Goal: Task Accomplishment & Management: Use online tool/utility

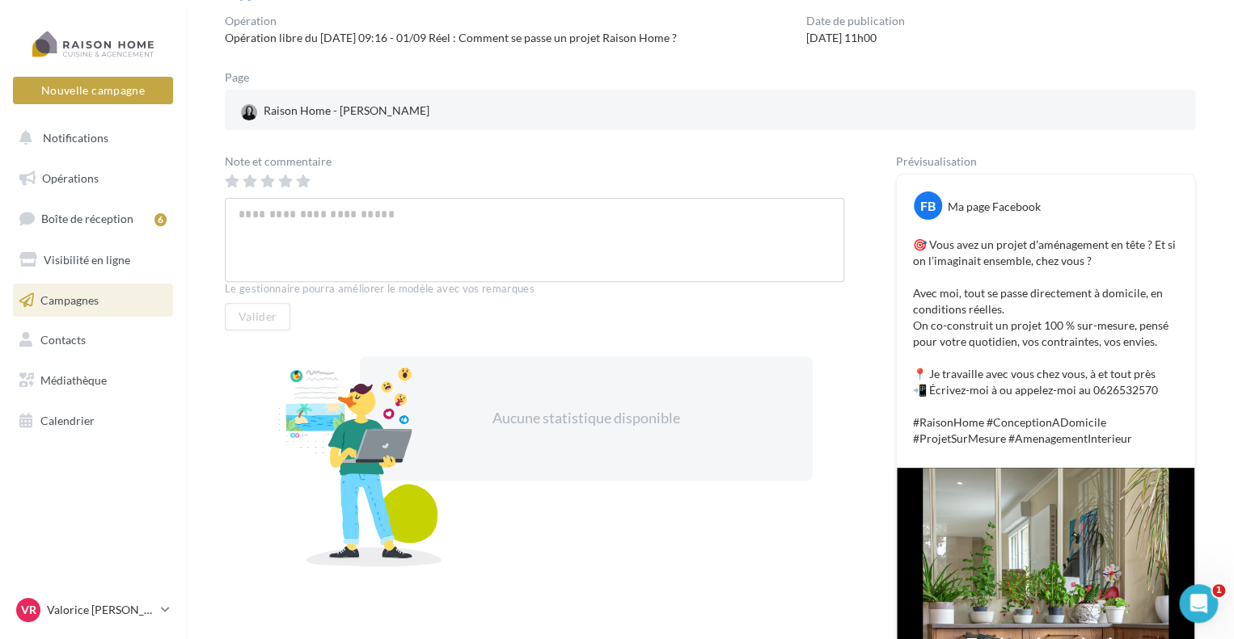
scroll to position [113, 0]
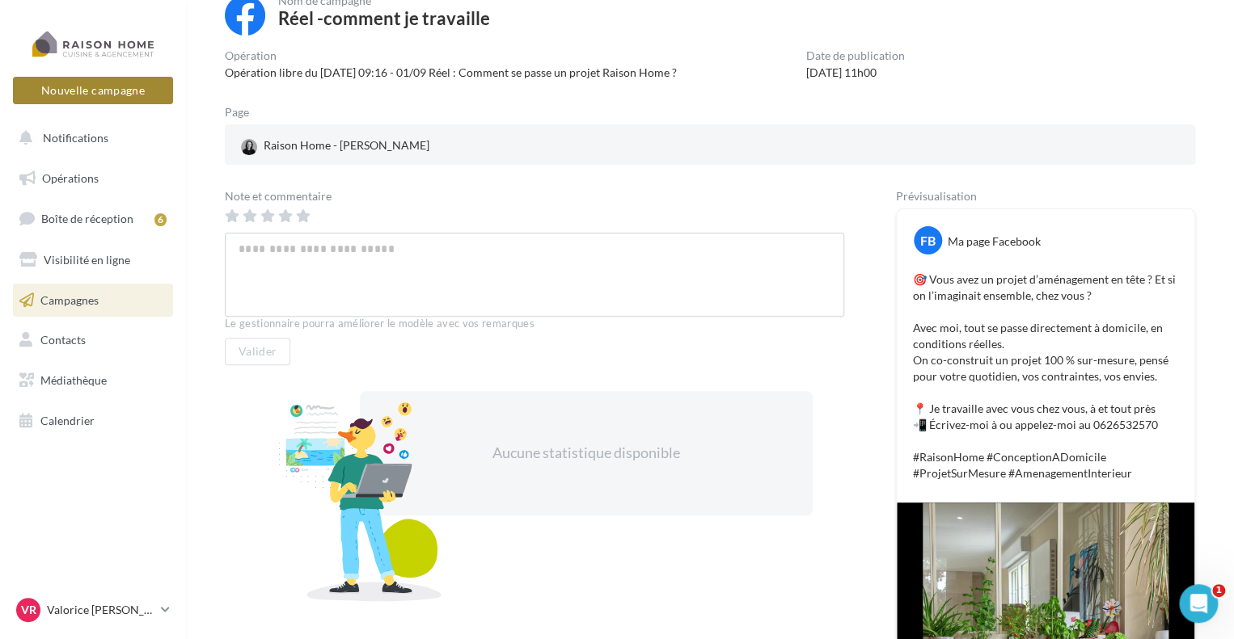
click at [120, 98] on button "Nouvelle campagne" at bounding box center [93, 90] width 160 height 27
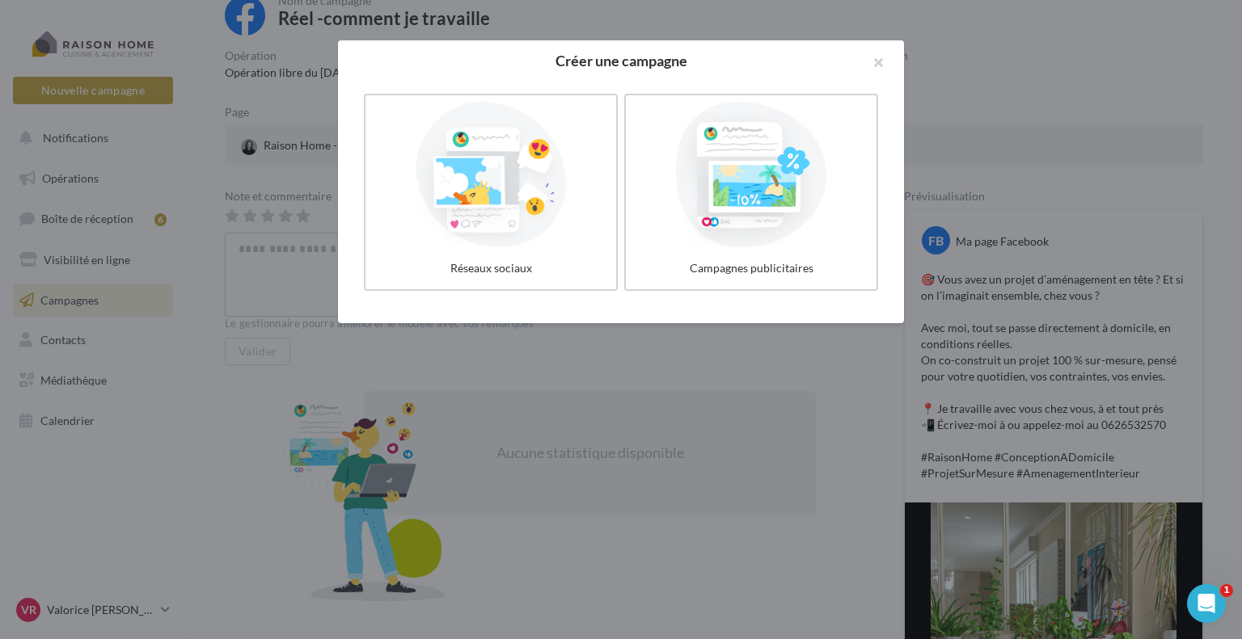
click at [650, 61] on h2 "Créer une campagne" at bounding box center [621, 60] width 514 height 15
click at [701, 149] on div at bounding box center [751, 174] width 243 height 149
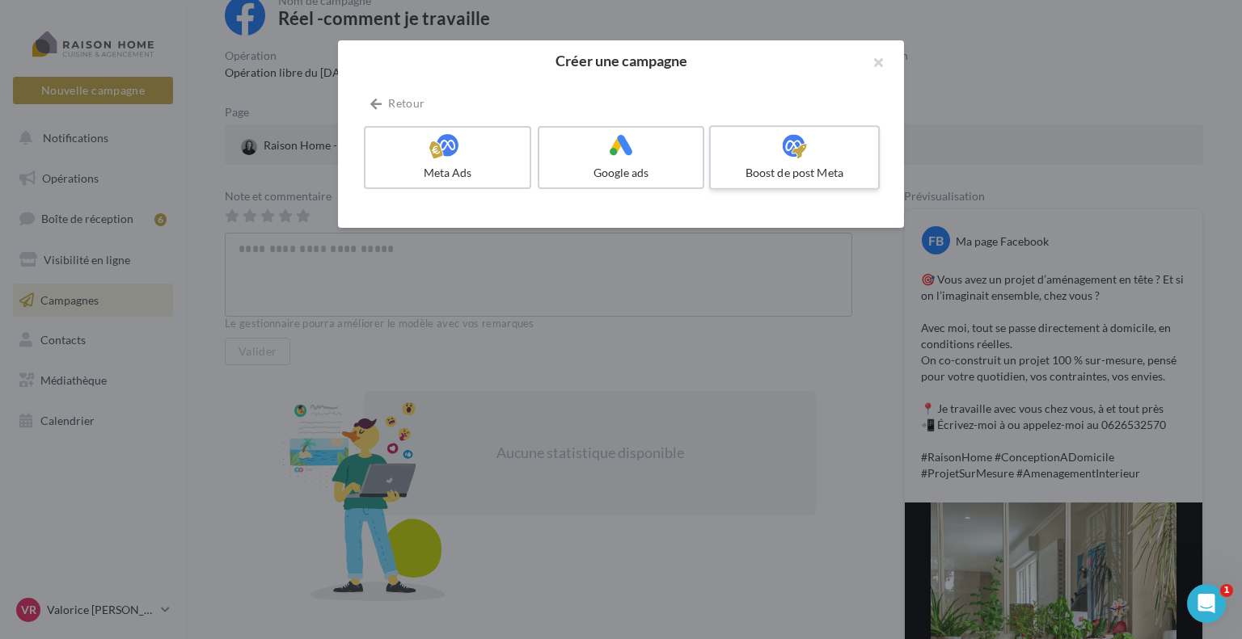
click at [763, 162] on label "Boost de post Meta" at bounding box center [794, 157] width 171 height 65
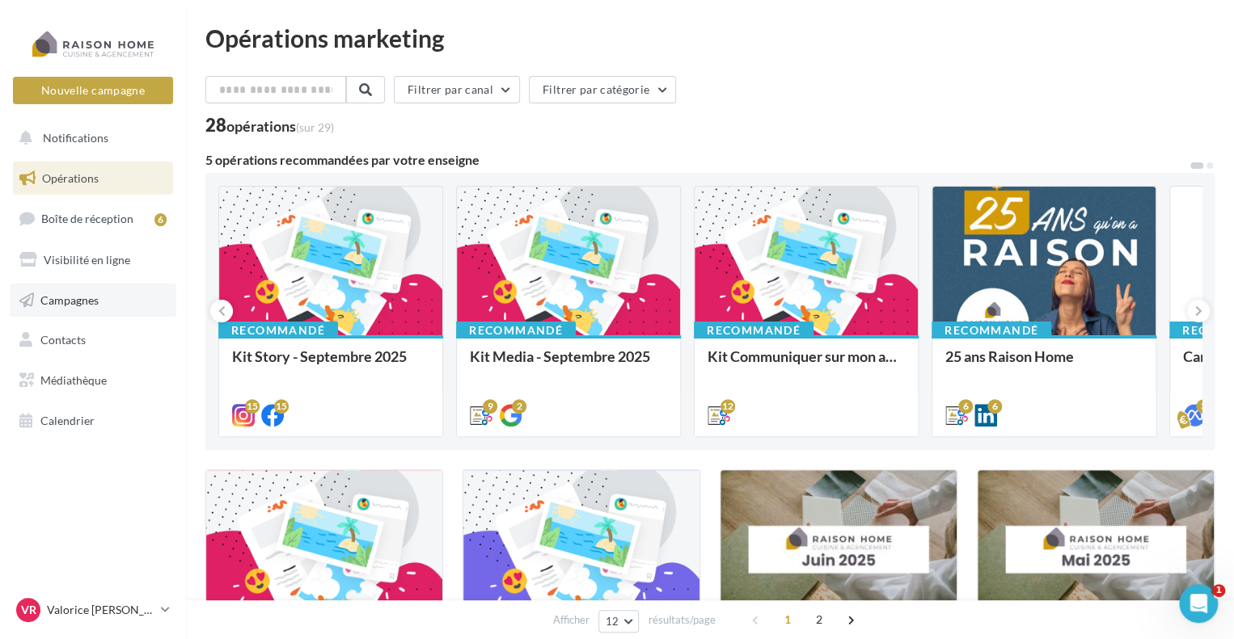
click at [139, 308] on link "Campagnes" at bounding box center [93, 301] width 167 height 34
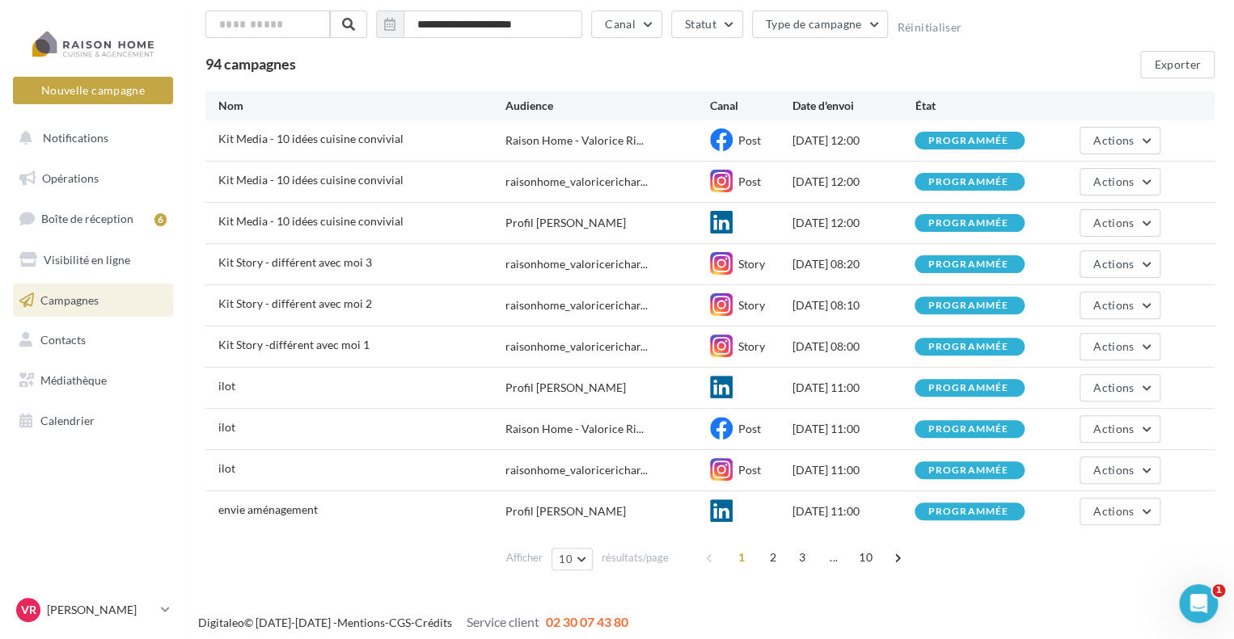
scroll to position [96, 0]
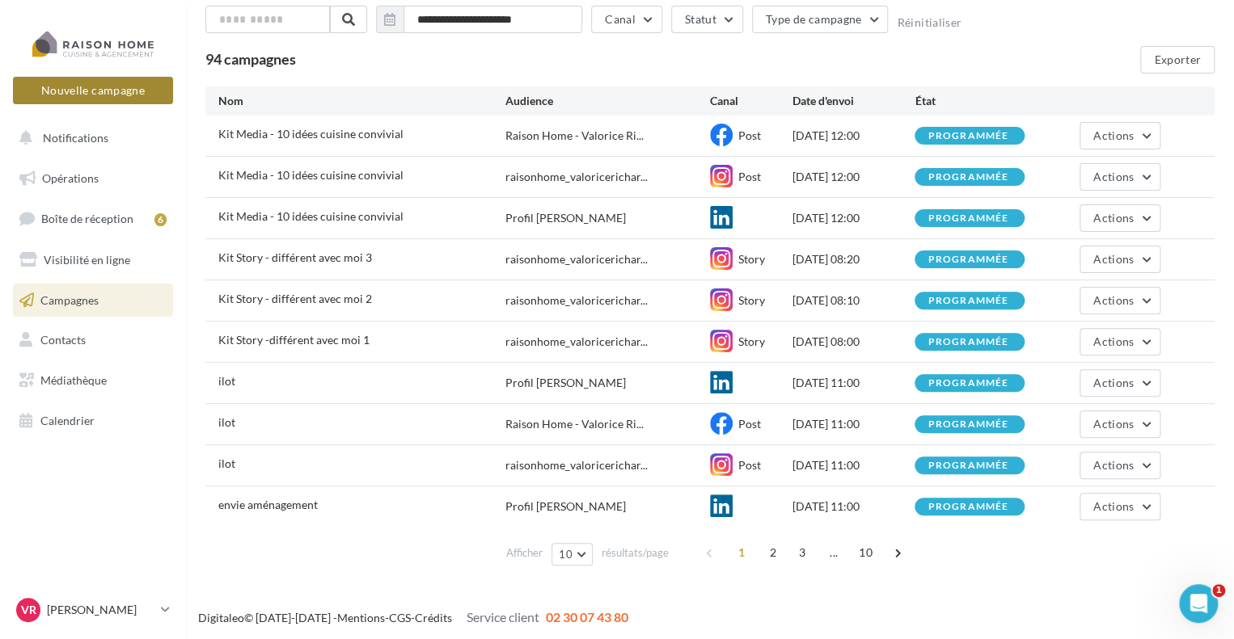
click at [124, 85] on button "Nouvelle campagne" at bounding box center [93, 90] width 160 height 27
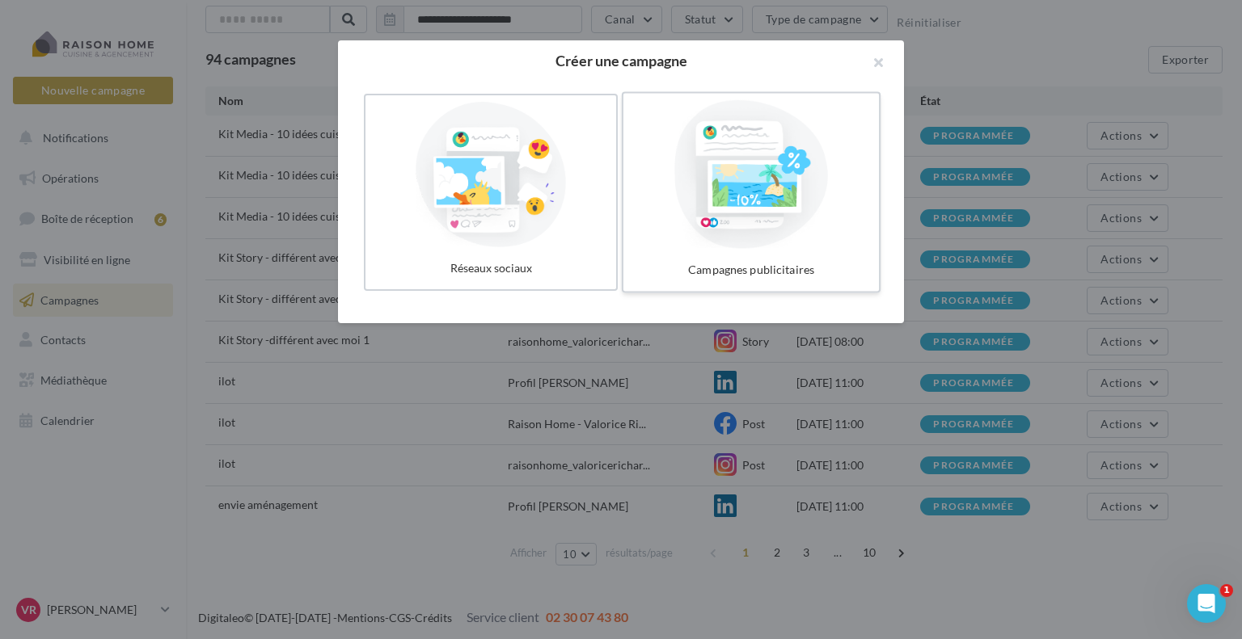
click at [757, 190] on div at bounding box center [751, 174] width 243 height 149
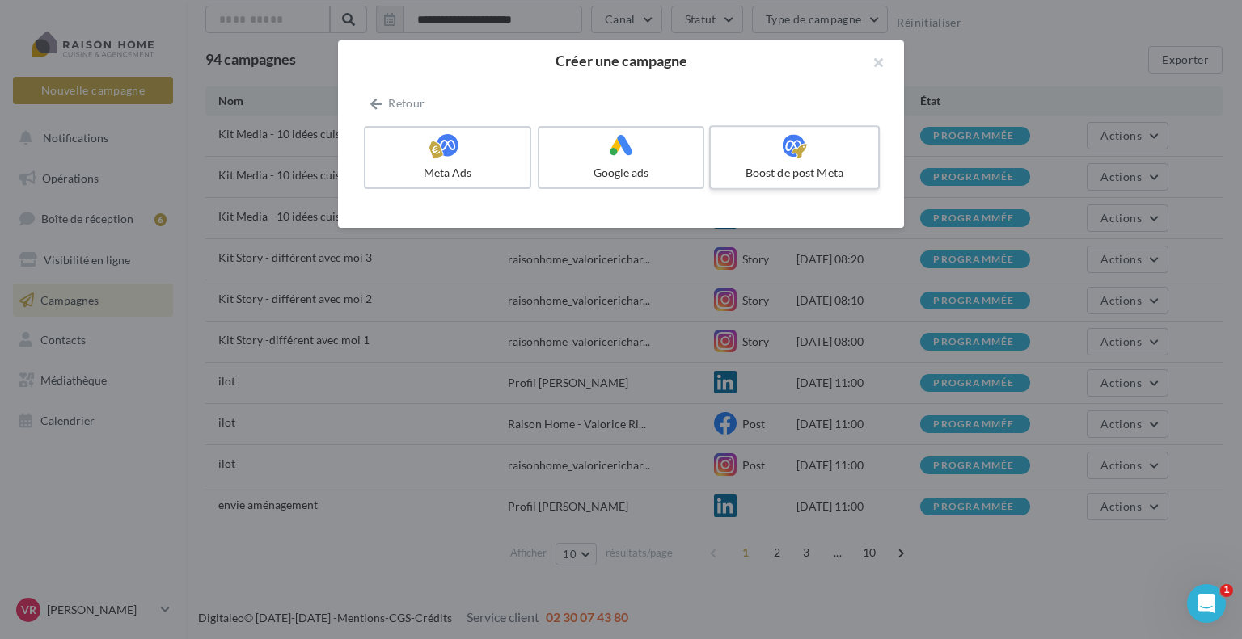
click at [762, 166] on div "Boost de post Meta" at bounding box center [794, 173] width 154 height 16
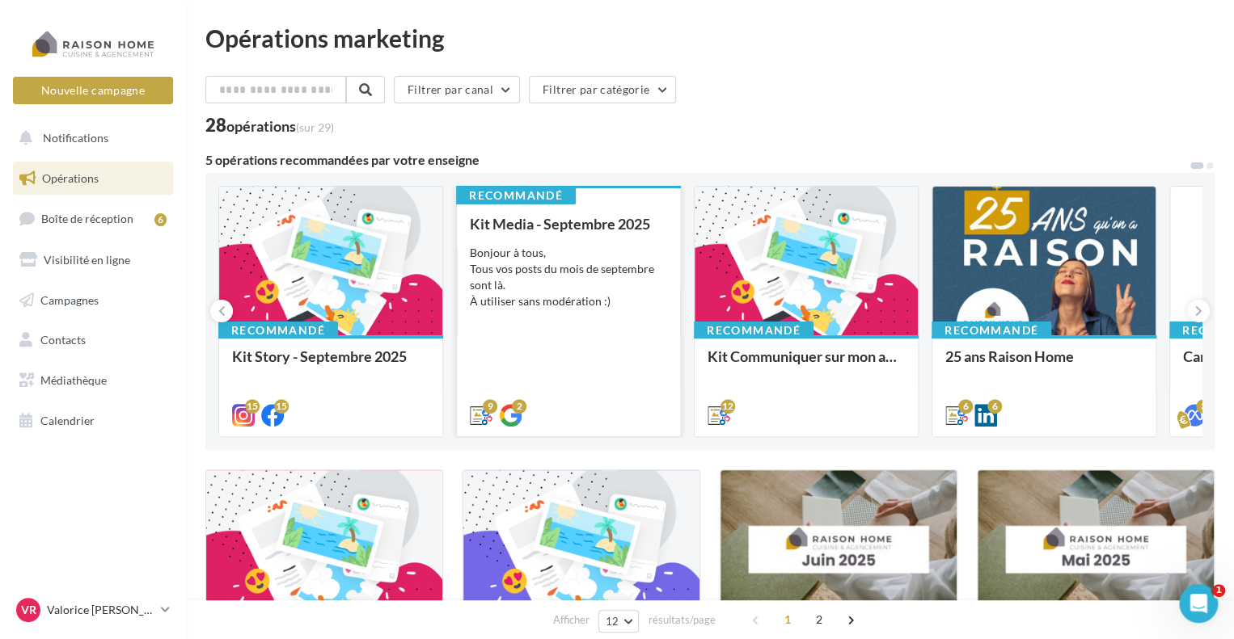
click at [592, 290] on div "Bonjour à tous, Tous vos posts du mois de septembre sont là. À utiliser sans mo…" at bounding box center [568, 277] width 197 height 65
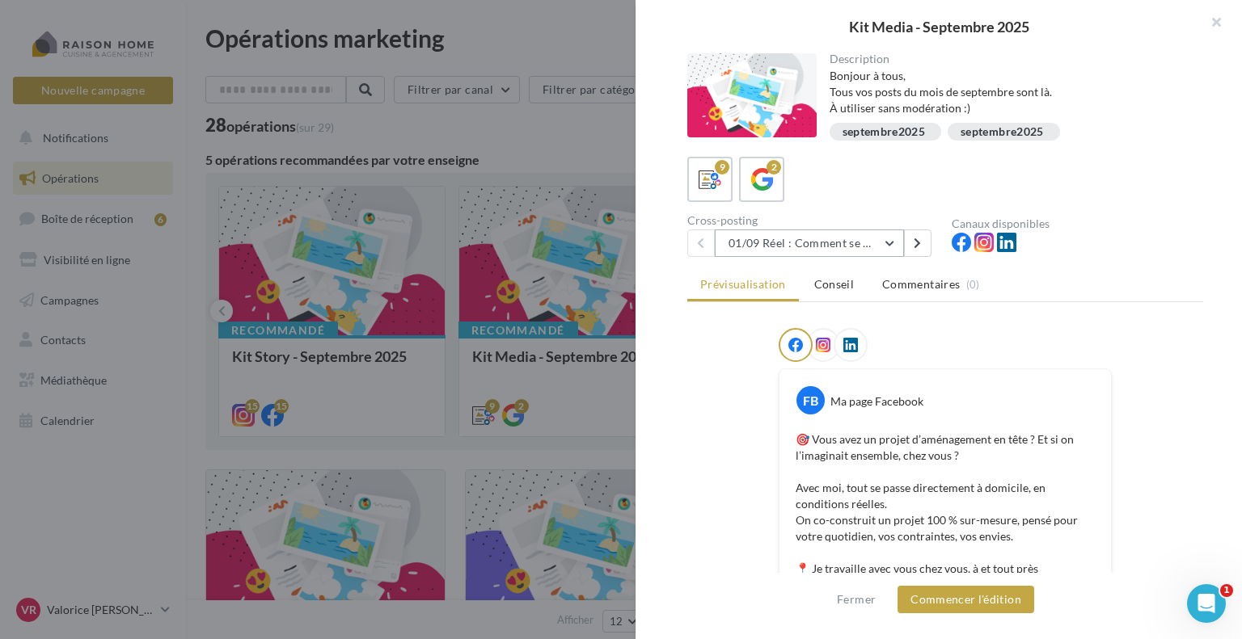
click at [892, 242] on button "01/09 Réel : Comment se passe un projet Raison Home ?" at bounding box center [809, 243] width 189 height 27
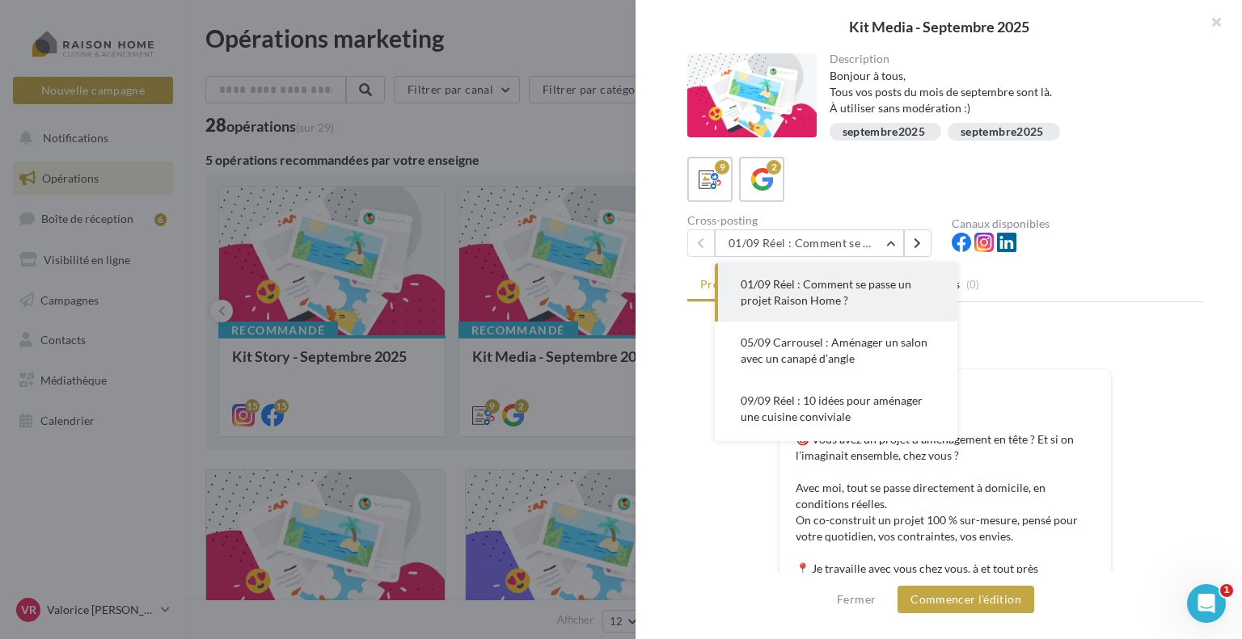
click at [1112, 346] on div at bounding box center [945, 348] width 516 height 40
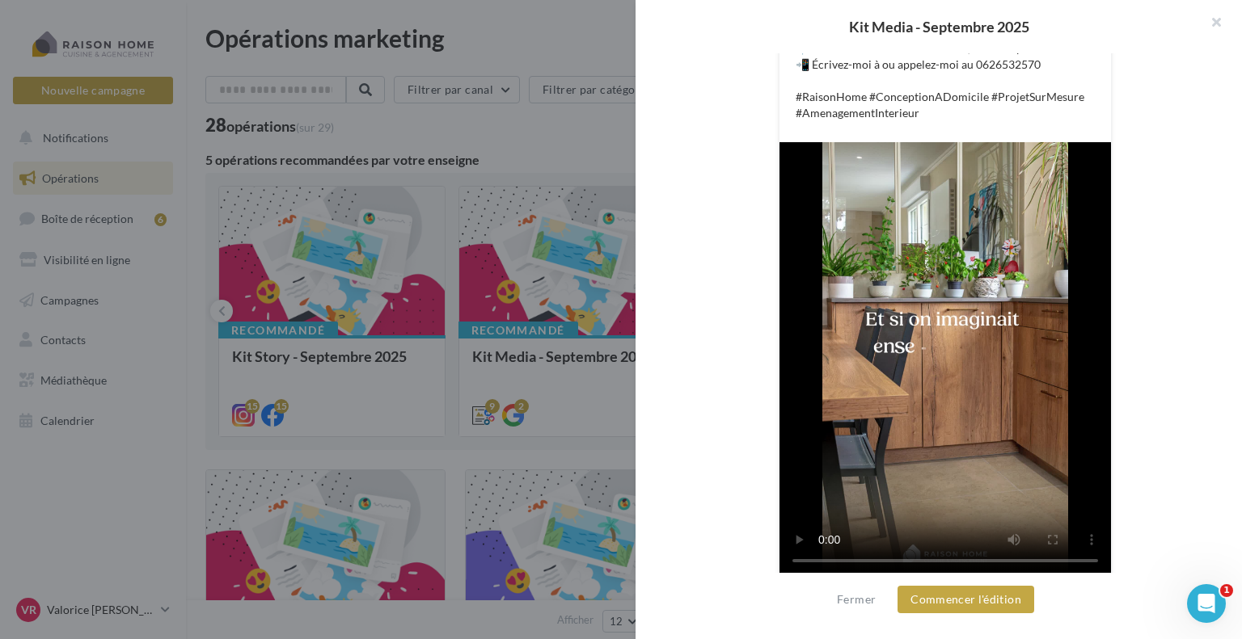
scroll to position [530, 0]
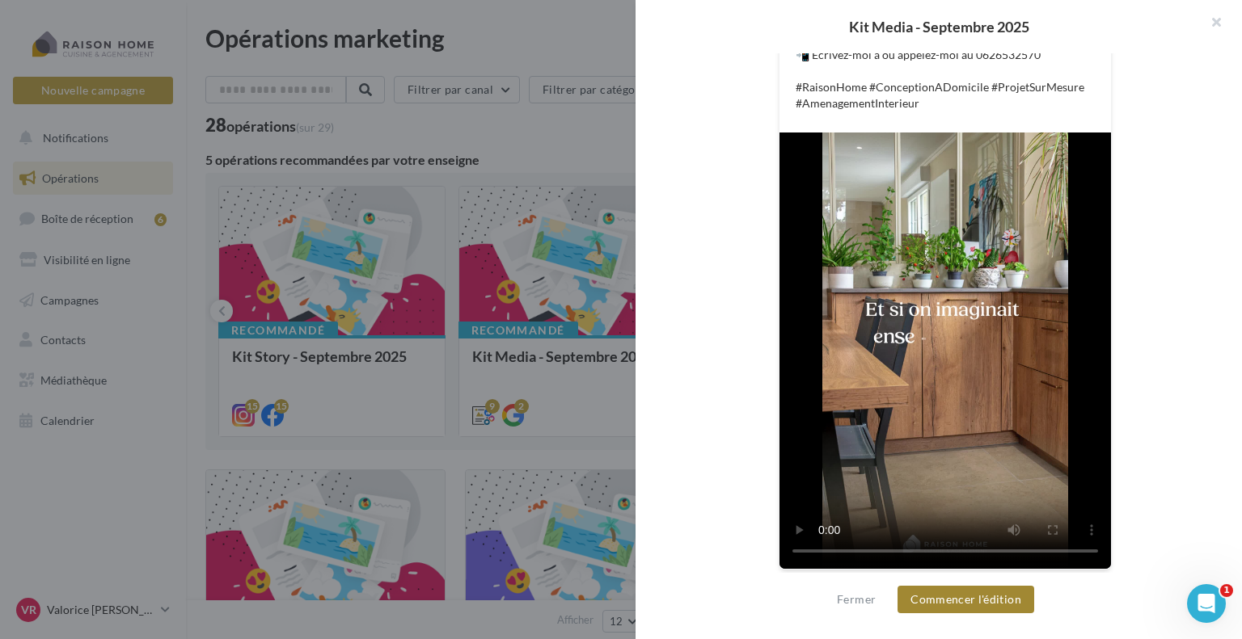
click at [998, 608] on button "Commencer l'édition" at bounding box center [965, 599] width 137 height 27
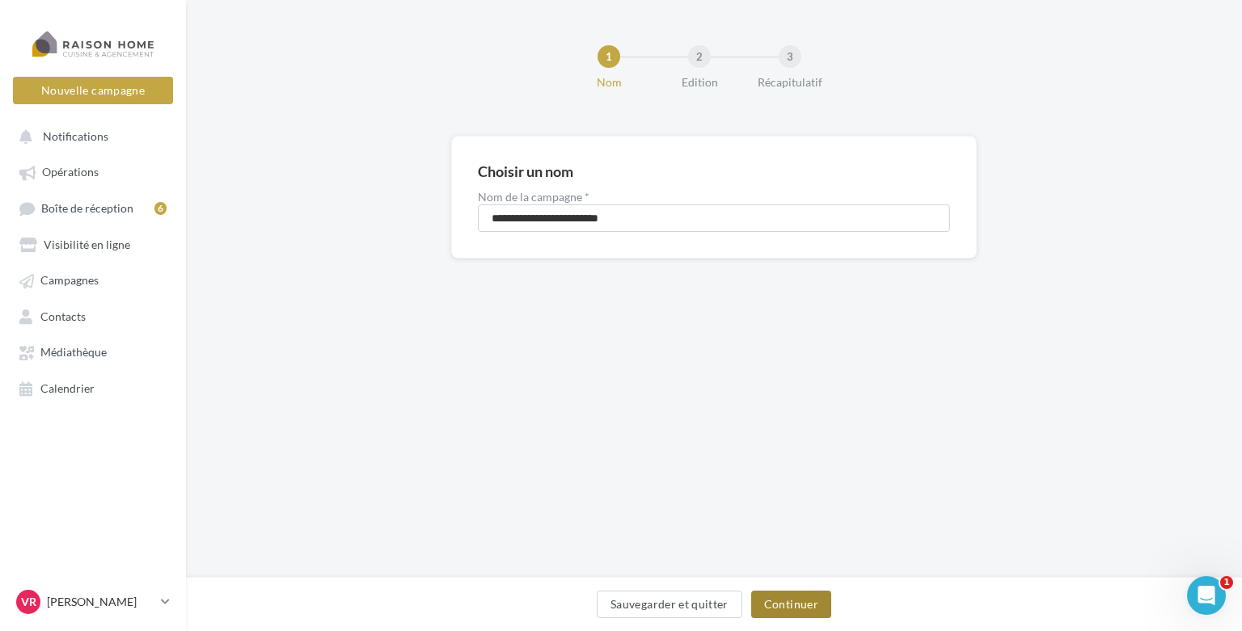
click at [776, 606] on button "Continuer" at bounding box center [791, 604] width 80 height 27
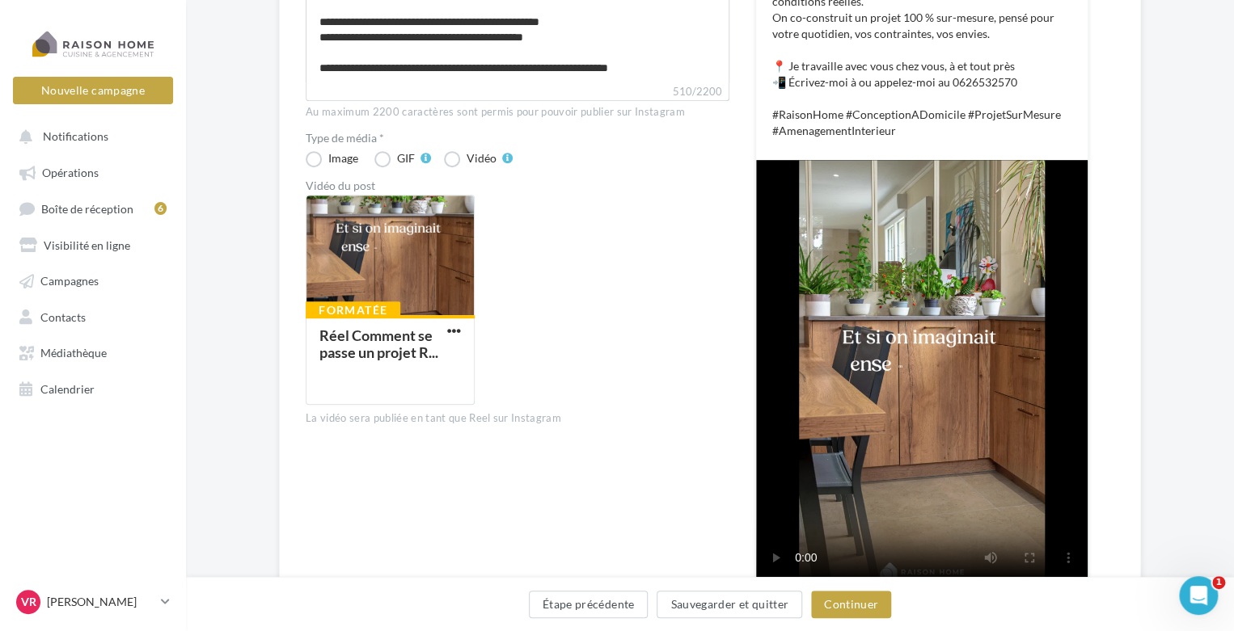
scroll to position [485, 0]
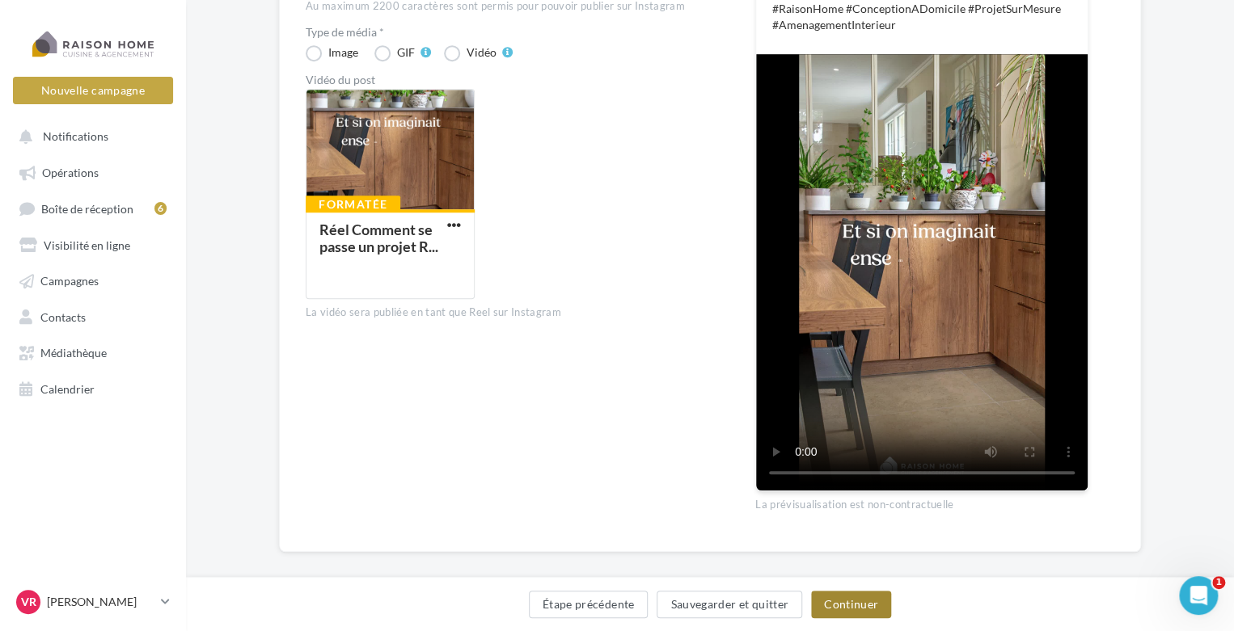
click at [851, 608] on button "Continuer" at bounding box center [851, 604] width 80 height 27
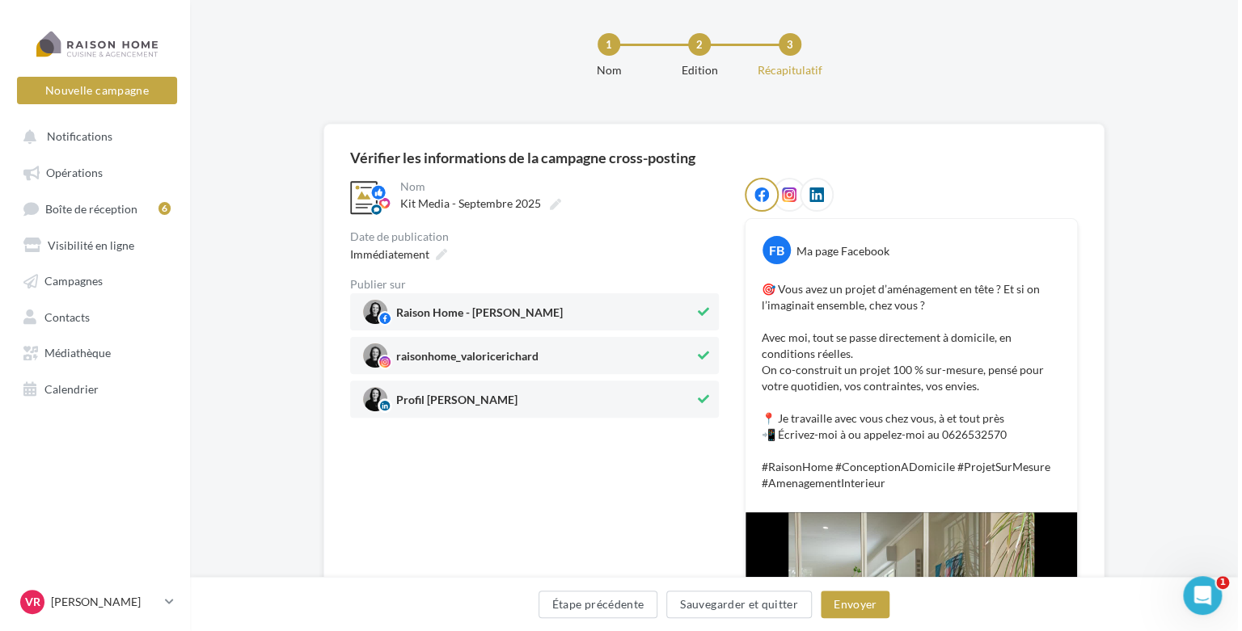
scroll to position [0, 0]
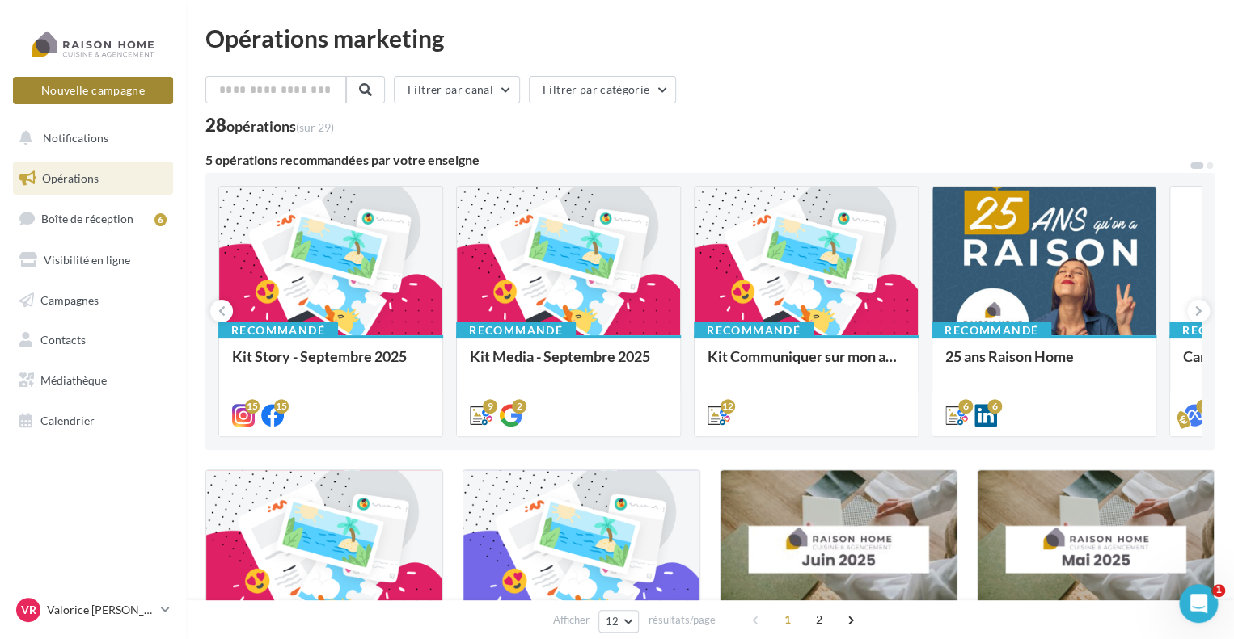
click at [86, 87] on button "Nouvelle campagne" at bounding box center [93, 90] width 160 height 27
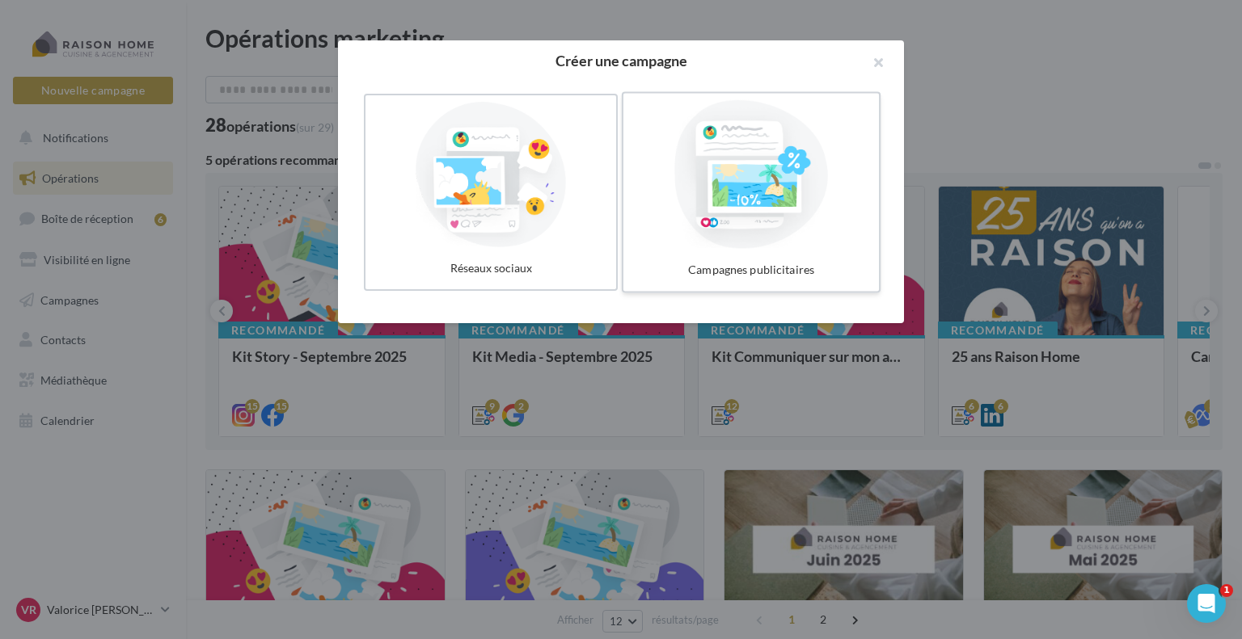
click at [743, 219] on div at bounding box center [751, 174] width 243 height 149
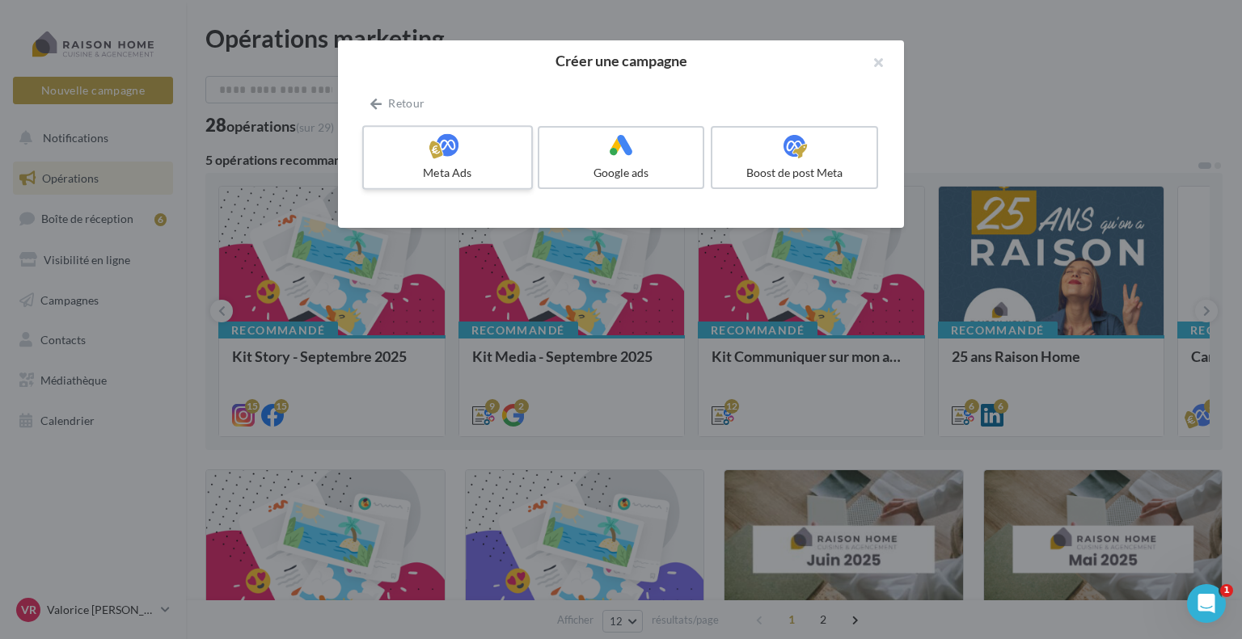
click at [459, 147] on div at bounding box center [447, 145] width 154 height 25
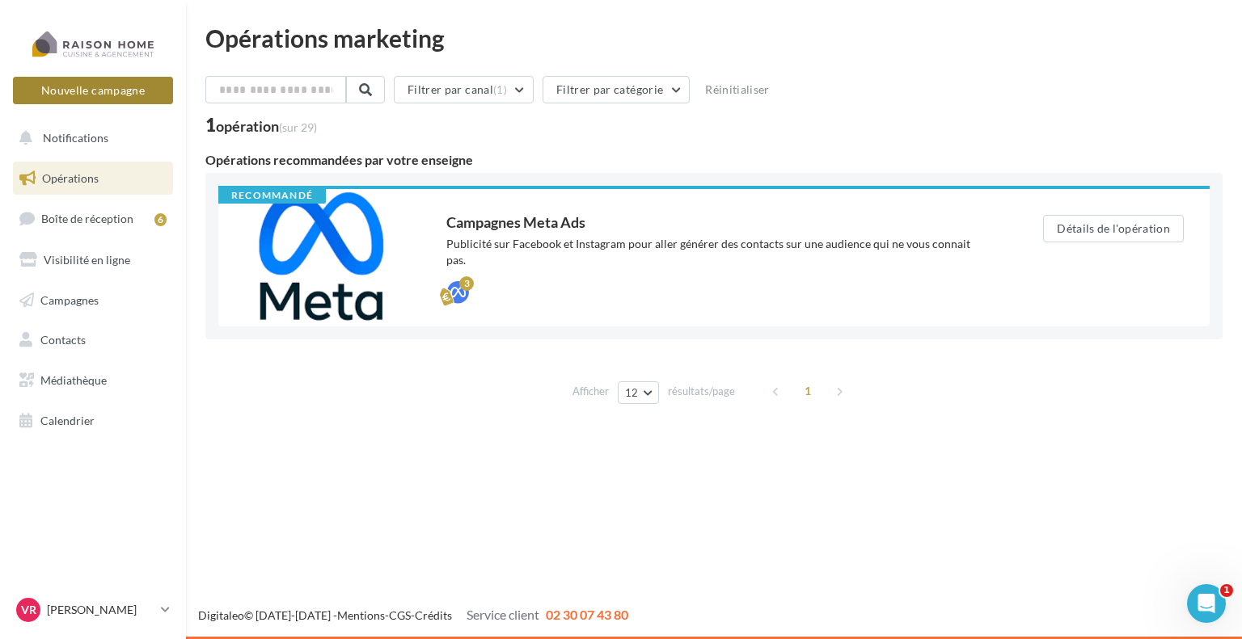
click at [99, 90] on button "Nouvelle campagne" at bounding box center [93, 90] width 160 height 27
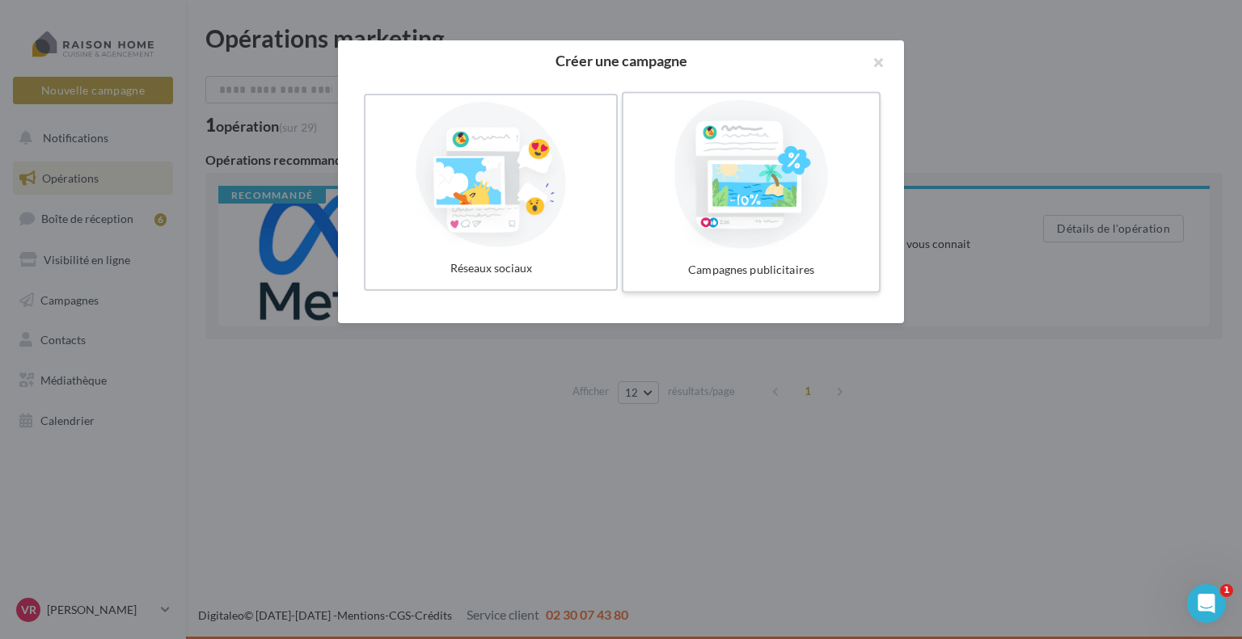
click at [650, 175] on div at bounding box center [751, 174] width 243 height 149
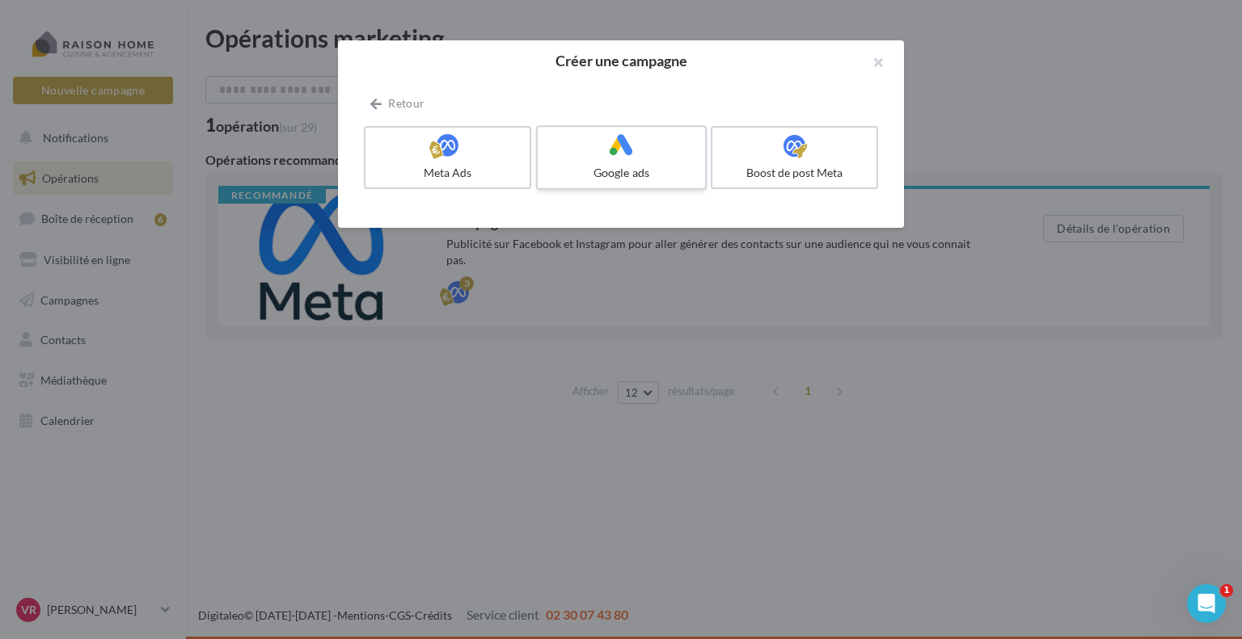
click at [643, 169] on div "Google ads" at bounding box center [621, 173] width 154 height 16
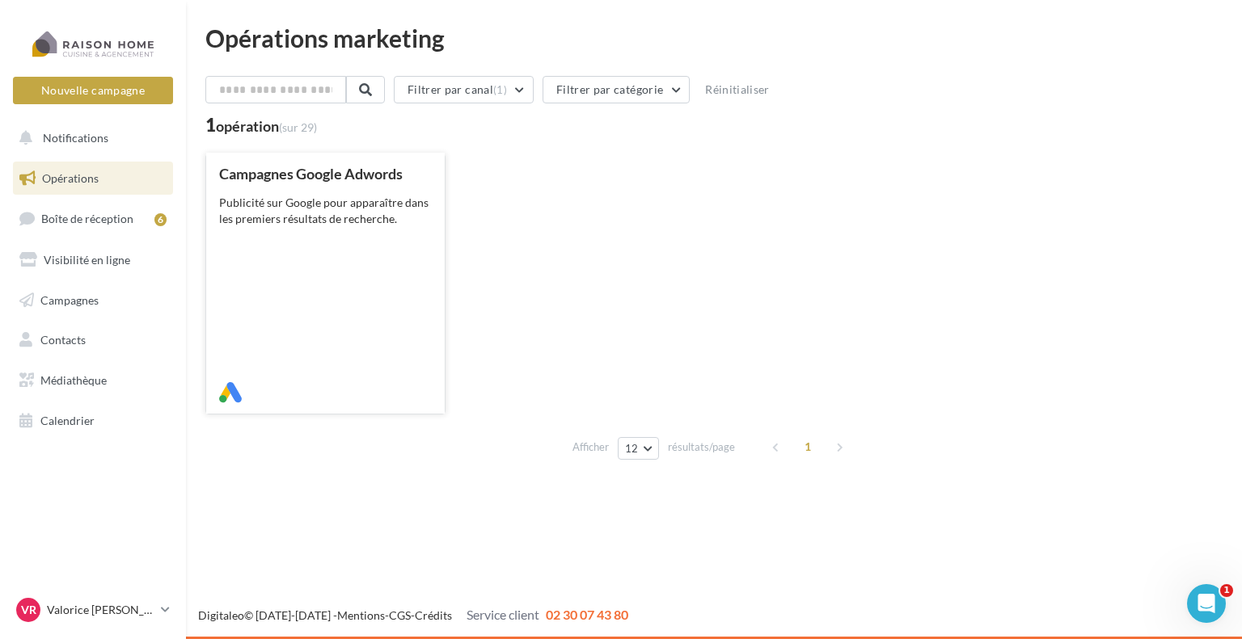
click at [313, 252] on div "Campagnes Google Adwords Publicité sur Google pour apparaître dans les premiers…" at bounding box center [325, 283] width 213 height 234
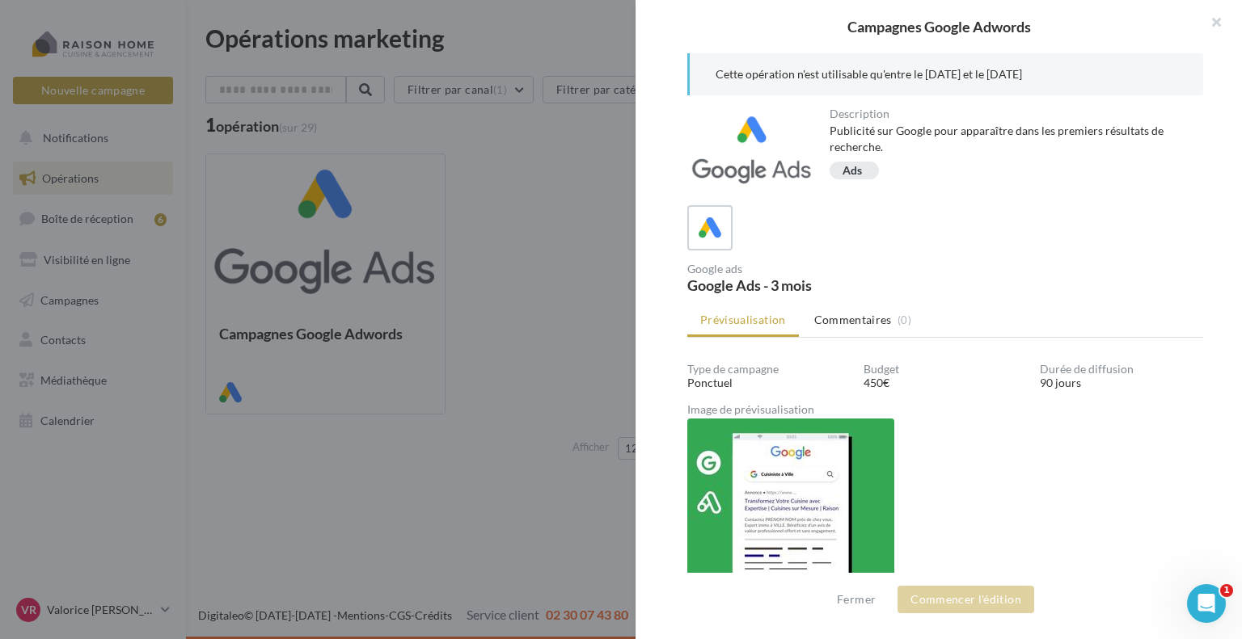
scroll to position [42, 0]
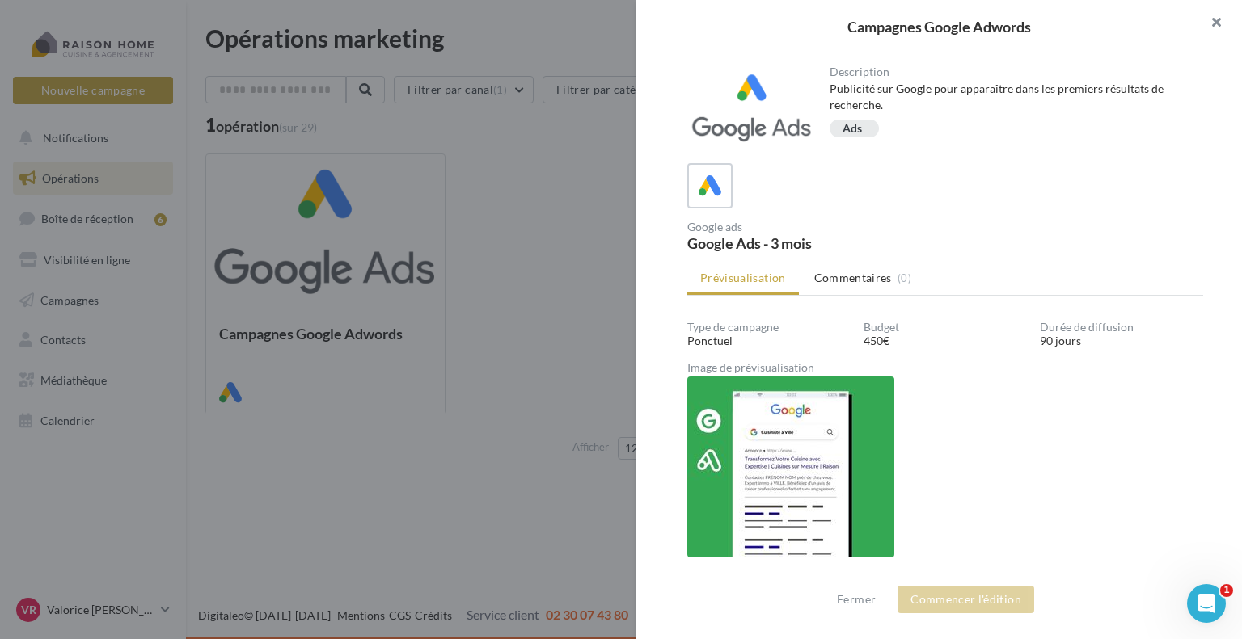
click at [1223, 23] on button "button" at bounding box center [1209, 24] width 65 height 49
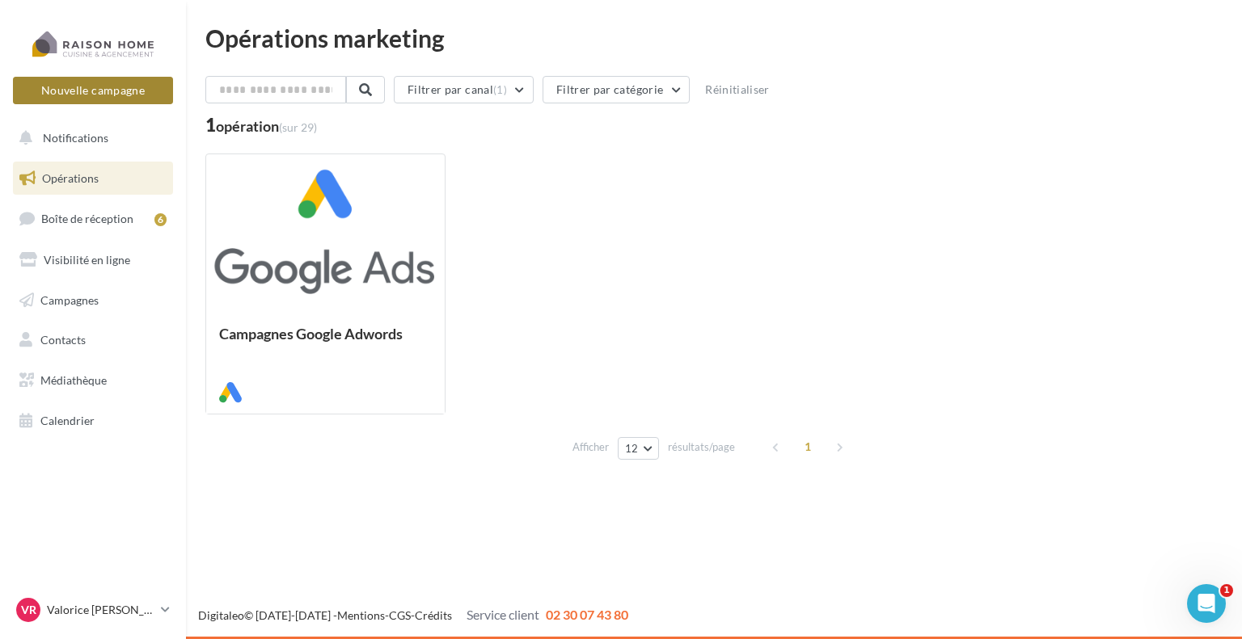
click at [85, 95] on button "Nouvelle campagne" at bounding box center [93, 90] width 160 height 27
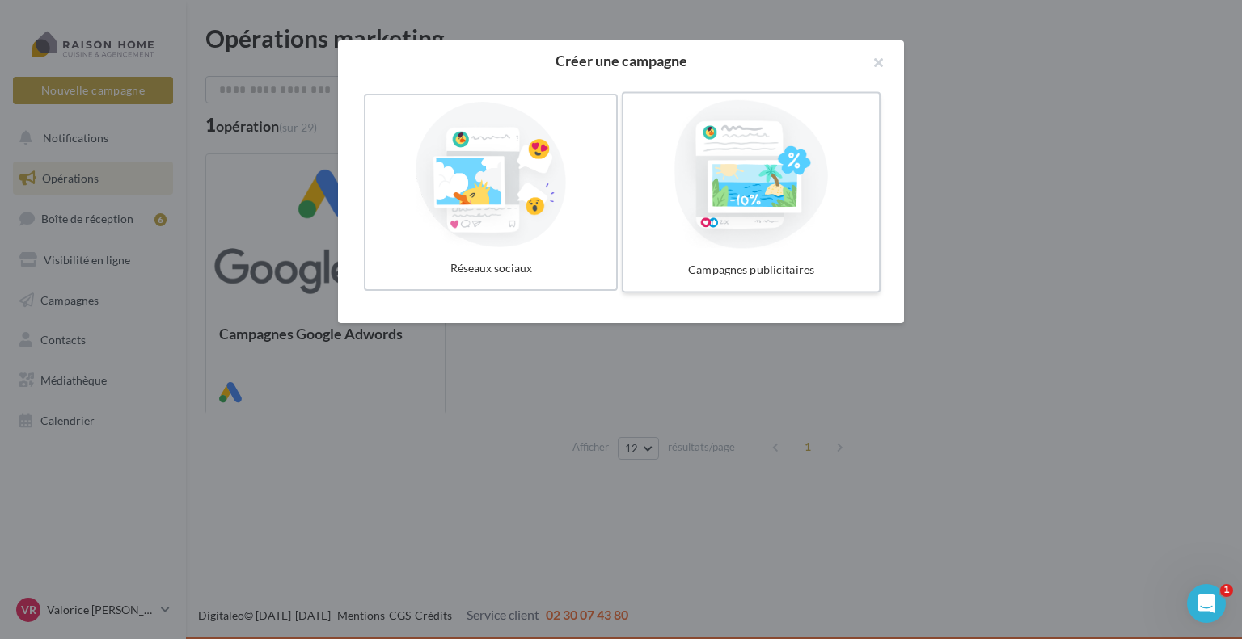
click at [776, 226] on div at bounding box center [751, 174] width 243 height 149
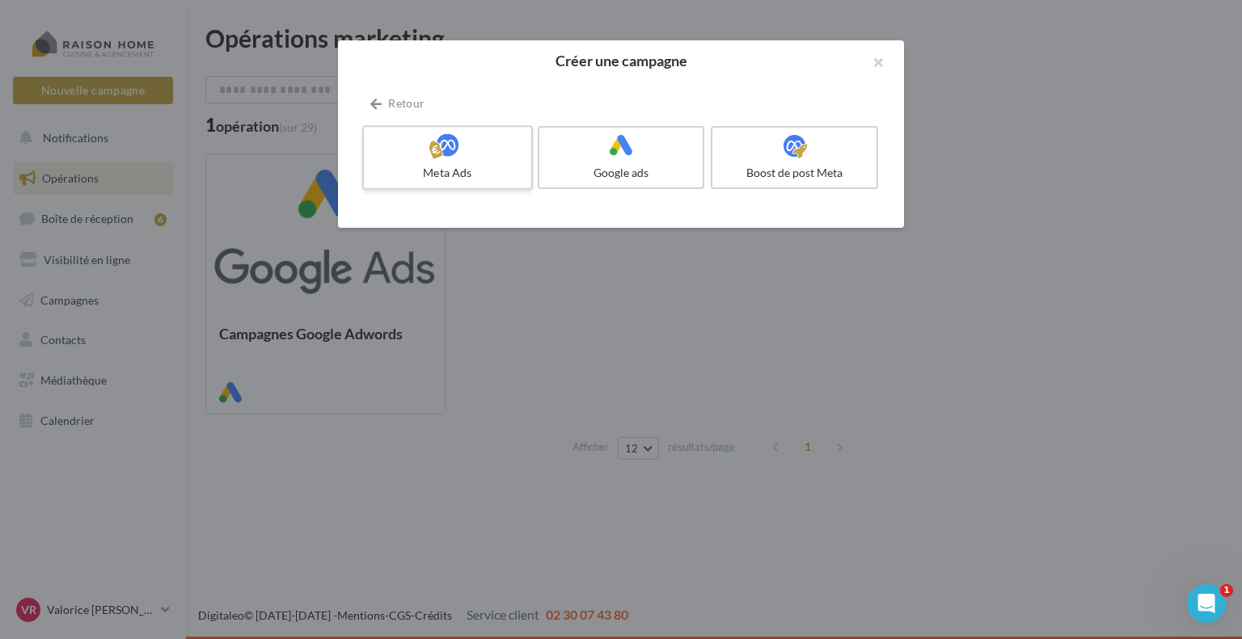
click at [444, 141] on icon at bounding box center [447, 144] width 23 height 23
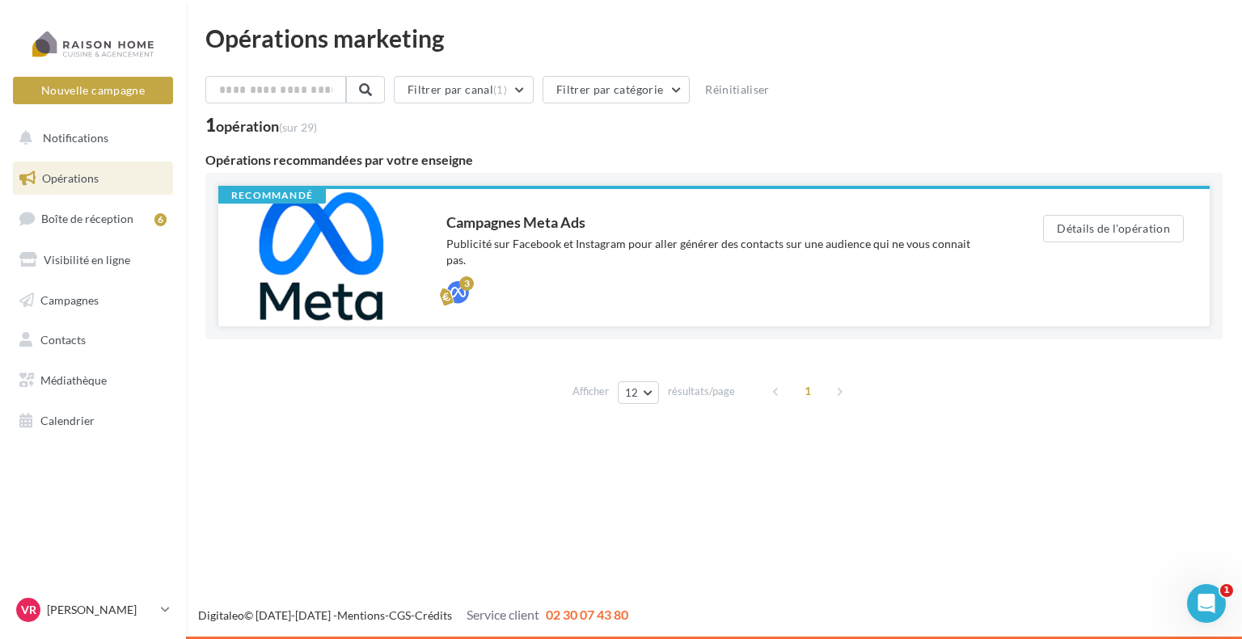
click at [422, 255] on div "Campagnes Meta Ads Publicité sur Facebook et Instagram pour aller générer des c…" at bounding box center [718, 257] width 597 height 137
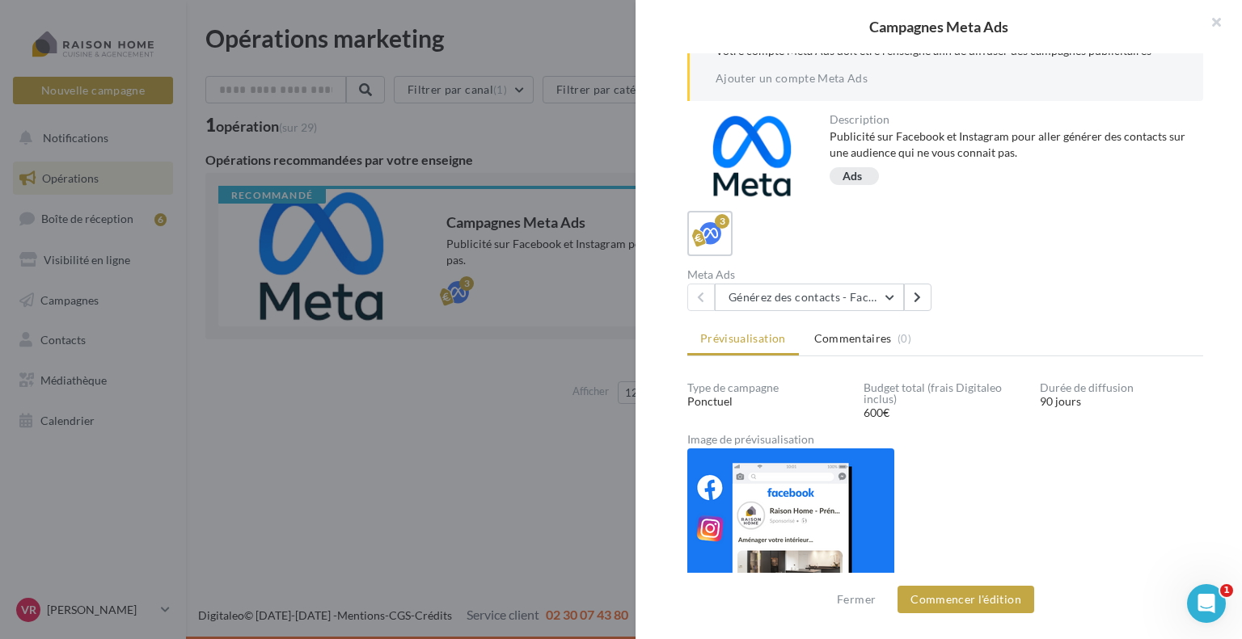
scroll to position [112, 0]
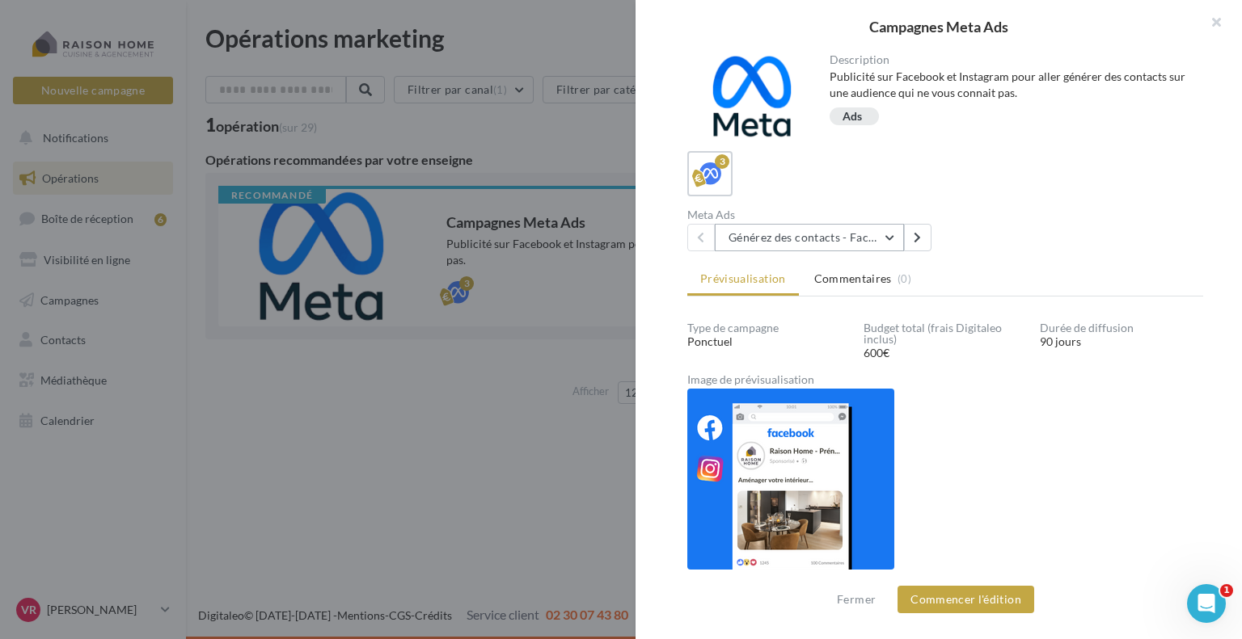
click at [880, 232] on button "Générez des contacts - Facebook Lead Ads 3 mois" at bounding box center [809, 237] width 189 height 27
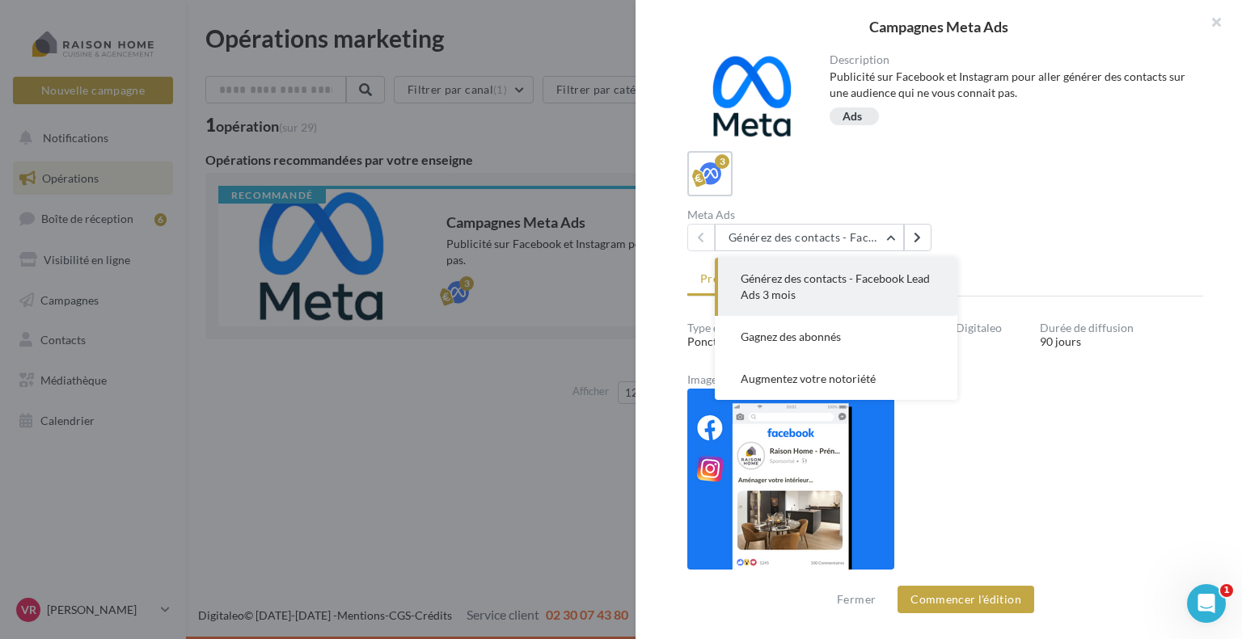
click at [863, 292] on button "Générez des contacts - Facebook Lead Ads 3 mois" at bounding box center [836, 287] width 243 height 58
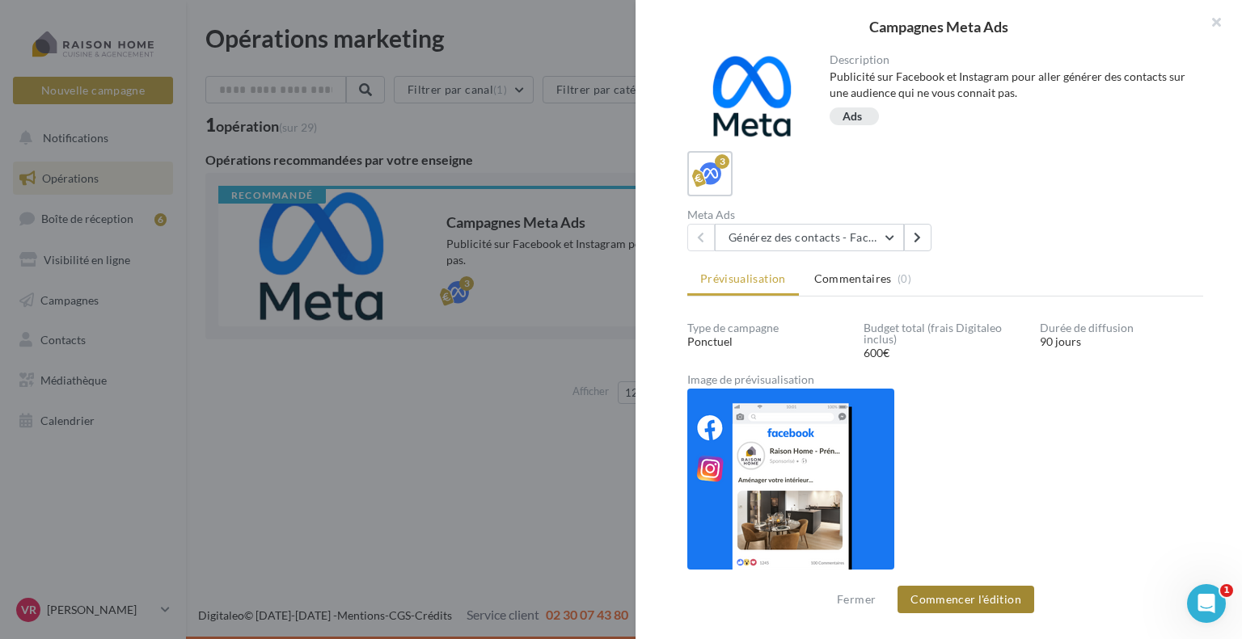
click at [947, 605] on button "Commencer l'édition" at bounding box center [965, 599] width 137 height 27
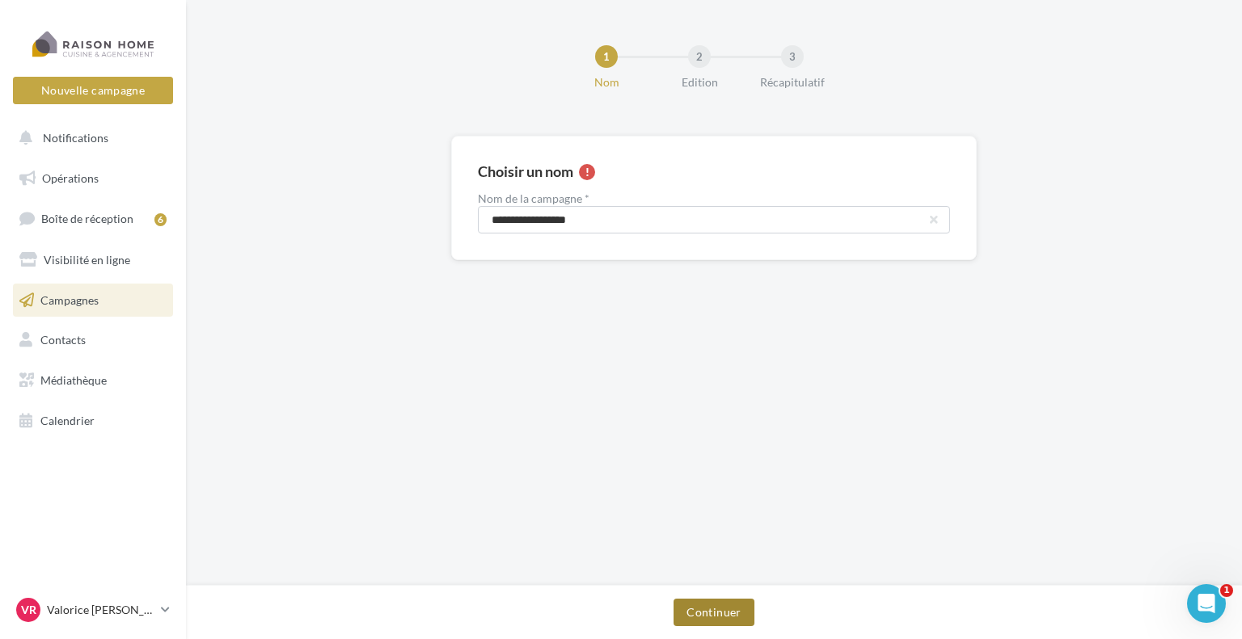
click at [697, 614] on button "Continuer" at bounding box center [713, 612] width 80 height 27
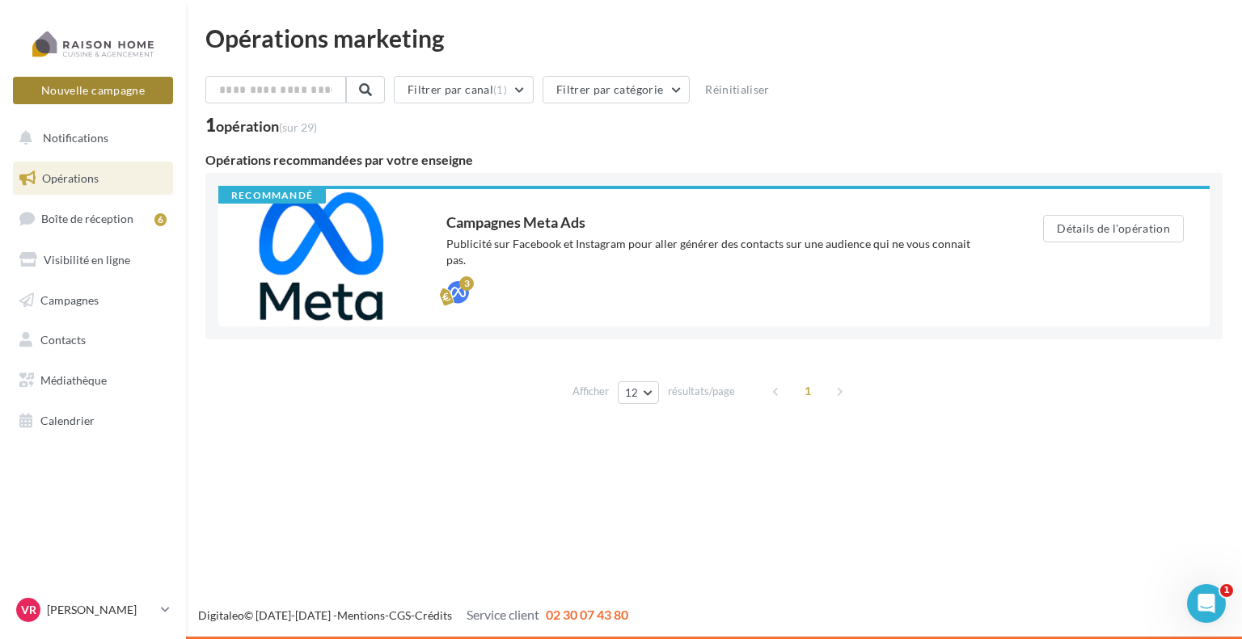
click at [119, 86] on button "Nouvelle campagne" at bounding box center [93, 90] width 160 height 27
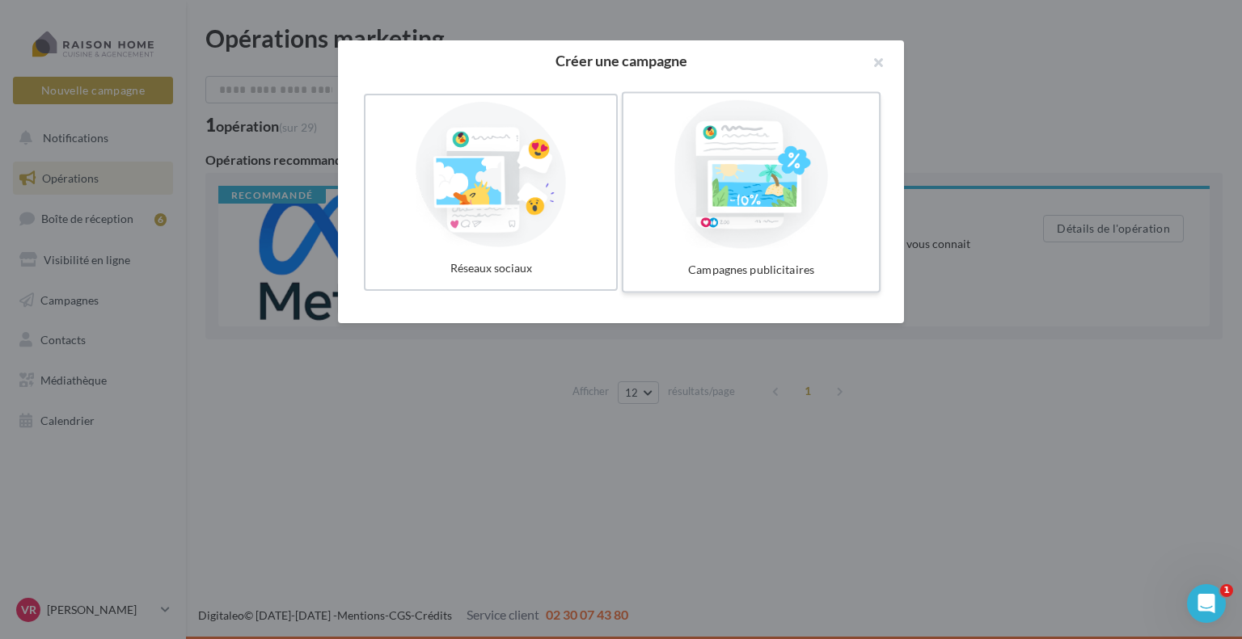
click at [841, 229] on div at bounding box center [751, 174] width 243 height 149
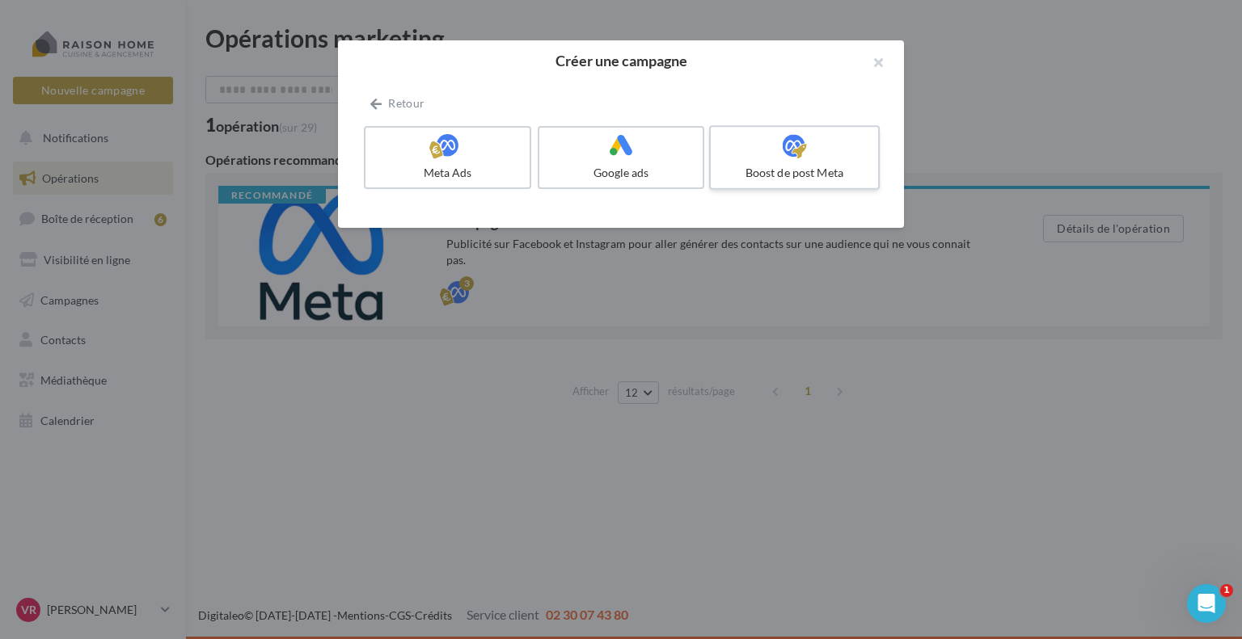
click at [836, 179] on div "Boost de post Meta" at bounding box center [794, 173] width 154 height 16
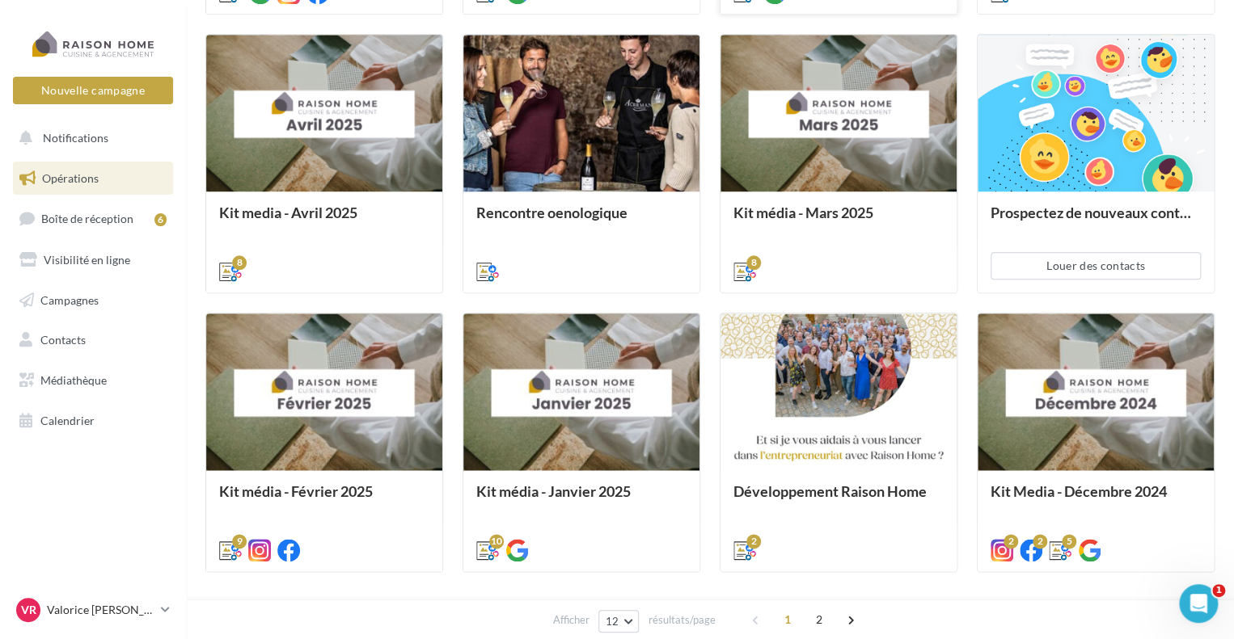
scroll to position [728, 0]
